Goal: Find specific page/section: Find specific page/section

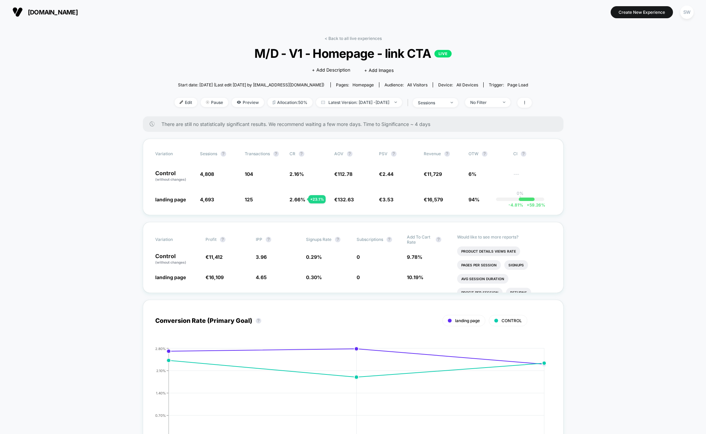
click at [344, 38] on link "< Back to all live experiences" at bounding box center [352, 38] width 57 height 5
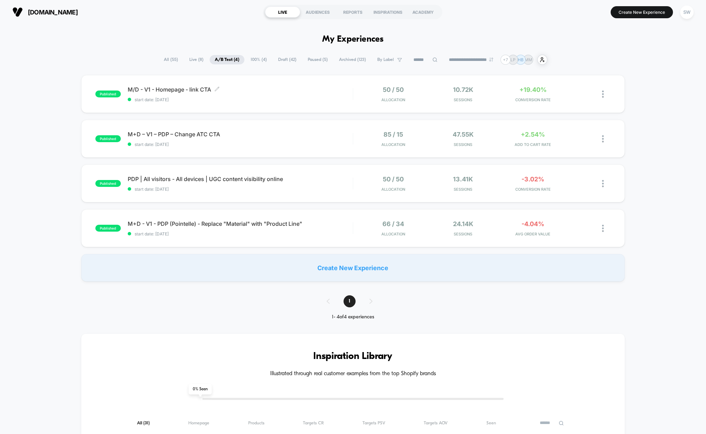
click at [279, 96] on div "M/D - V1 - Homepage - link CTA Click to edit experience details Click to edit e…" at bounding box center [240, 94] width 225 height 16
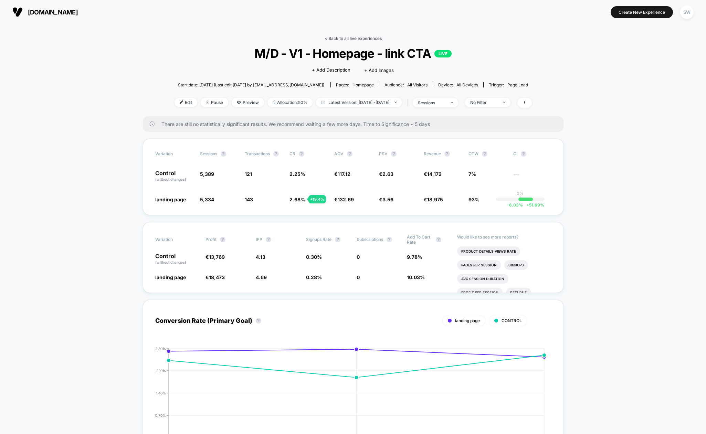
click at [340, 39] on link "< Back to all live experiences" at bounding box center [352, 38] width 57 height 5
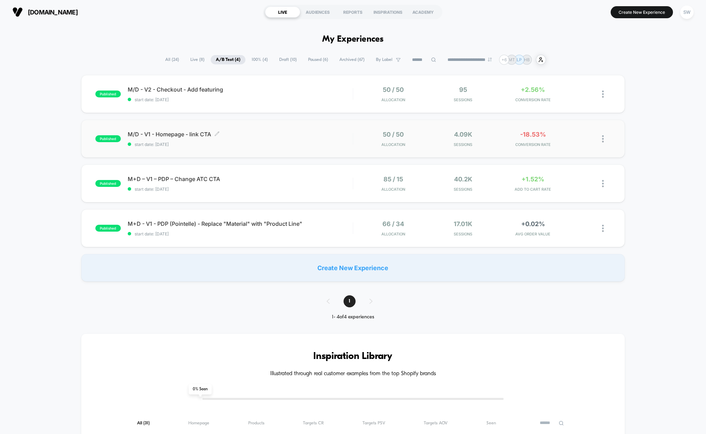
click at [301, 143] on span "start date: [DATE]" at bounding box center [240, 144] width 225 height 5
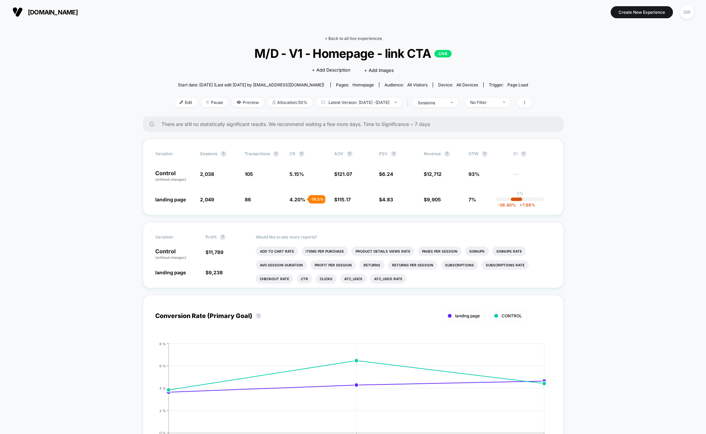
click at [339, 39] on link "< Back to all live experiences" at bounding box center [352, 38] width 57 height 5
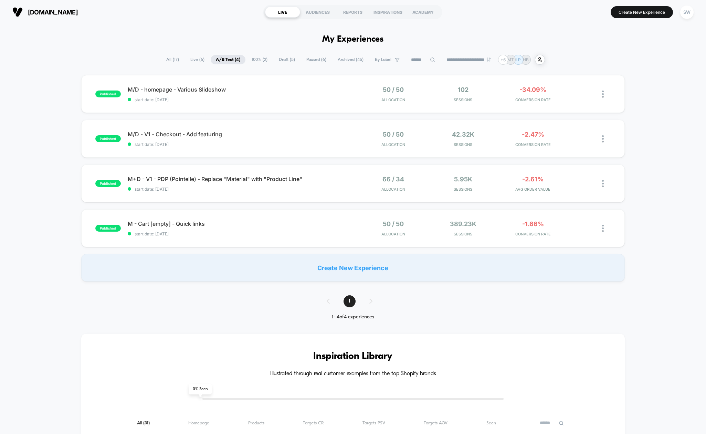
scroll to position [0, 0]
click at [292, 97] on span "start date: 22/08/2025" at bounding box center [240, 99] width 225 height 5
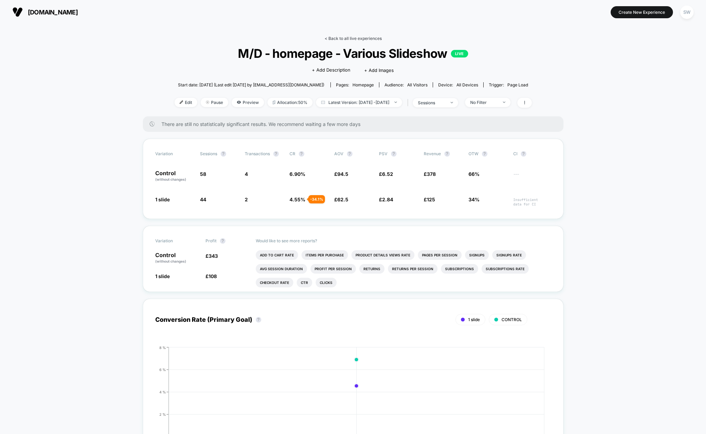
click at [341, 39] on link "< Back to all live experiences" at bounding box center [352, 38] width 57 height 5
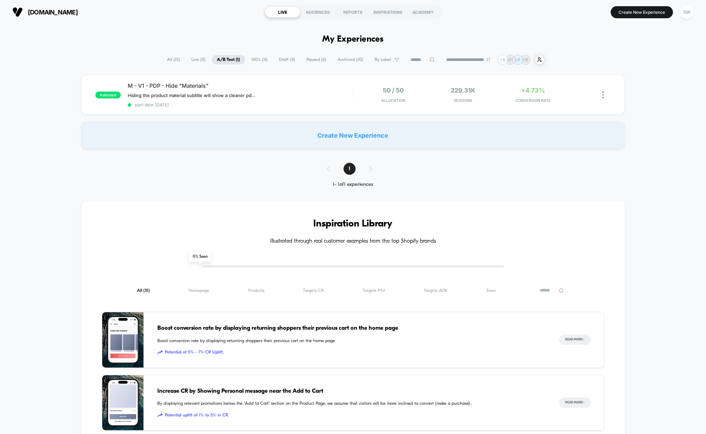
scroll to position [0, 0]
